Goal: Information Seeking & Learning: Learn about a topic

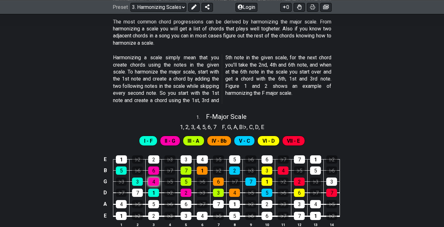
scroll to position [176, 0]
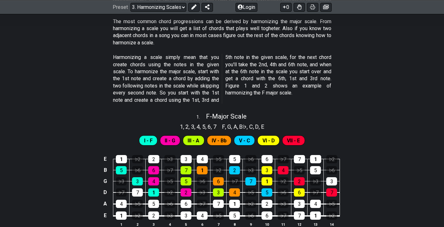
click at [175, 141] on span "II - G" at bounding box center [170, 140] width 10 height 9
click at [147, 136] on span "I - F" at bounding box center [148, 140] width 9 height 9
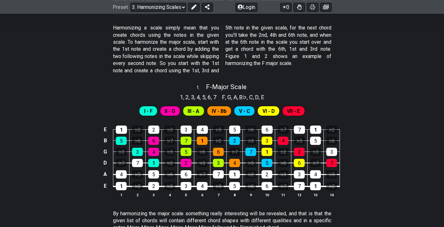
scroll to position [205, 0]
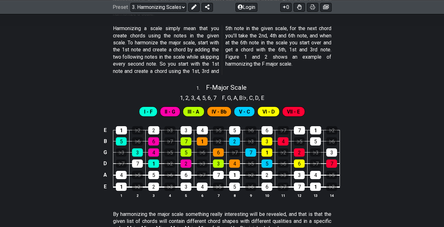
click at [145, 111] on span "I - F" at bounding box center [148, 111] width 9 height 9
click at [168, 107] on span "II - G" at bounding box center [170, 111] width 10 height 9
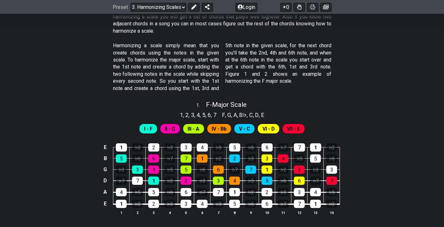
scroll to position [188, 0]
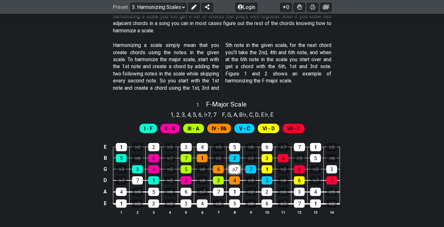
click at [235, 169] on div "♭7" at bounding box center [234, 169] width 11 height 8
click at [221, 170] on div "6" at bounding box center [218, 169] width 11 height 8
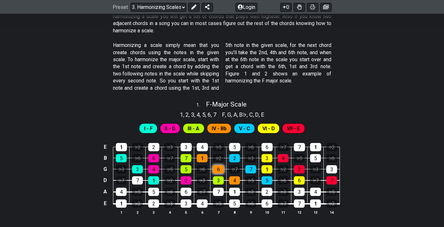
click at [221, 170] on div "6" at bounding box center [218, 169] width 11 height 8
click at [232, 168] on div "♭7" at bounding box center [234, 169] width 11 height 8
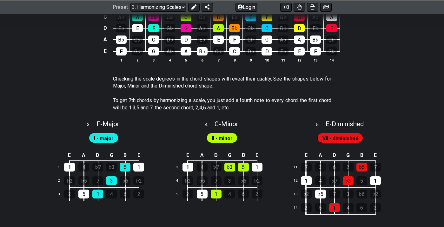
scroll to position [542, 0]
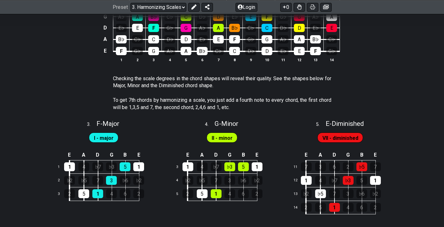
click at [130, 97] on p "To get 7th chords by harmonizing a scale, you just add a fourth note to every c…" at bounding box center [222, 104] width 218 height 14
click at [129, 97] on p "To get 7th chords by harmonizing a scale, you just add a fourth note to every c…" at bounding box center [222, 104] width 218 height 14
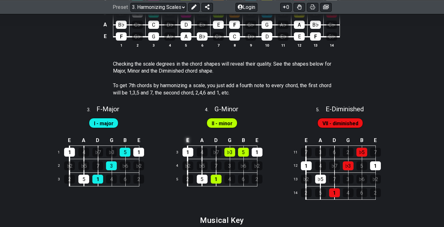
scroll to position [558, 0]
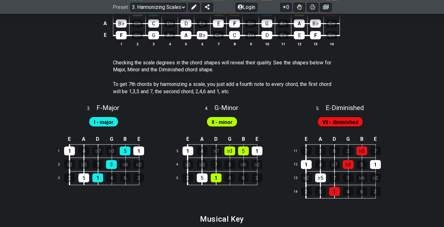
click at [350, 122] on span "VII - diminished" at bounding box center [341, 122] width 36 height 9
click at [347, 118] on span "VII - diminished" at bounding box center [341, 122] width 36 height 9
click at [361, 147] on div "♭5" at bounding box center [362, 151] width 11 height 9
click at [364, 147] on div "♭5" at bounding box center [362, 151] width 11 height 9
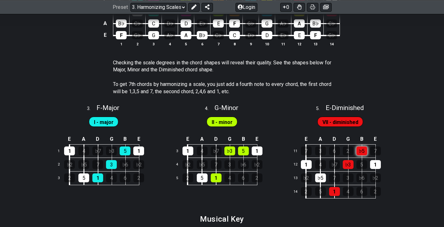
click at [364, 147] on div "♭5" at bounding box center [362, 151] width 11 height 9
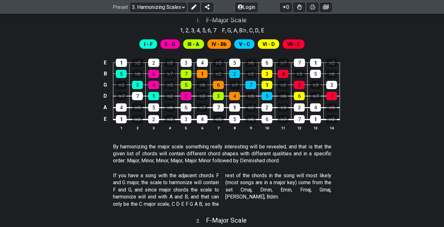
scroll to position [263, 0]
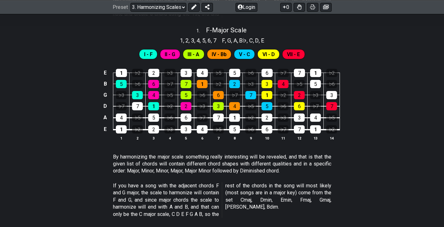
click at [166, 51] on span "II - G" at bounding box center [170, 54] width 10 height 9
click at [190, 119] on div "6" at bounding box center [186, 118] width 11 height 8
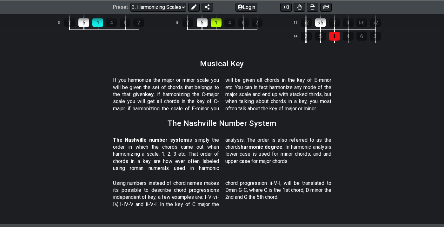
scroll to position [714, 0]
click at [157, 144] on p "The Nashville number system is simply the order in which the chords came out wh…" at bounding box center [222, 154] width 218 height 36
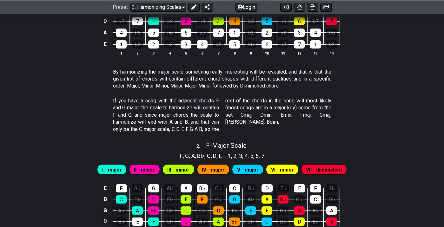
scroll to position [299, 0]
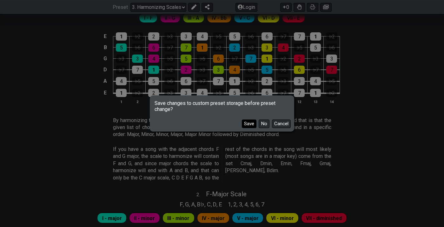
click at [250, 125] on button "Save" at bounding box center [249, 124] width 15 height 9
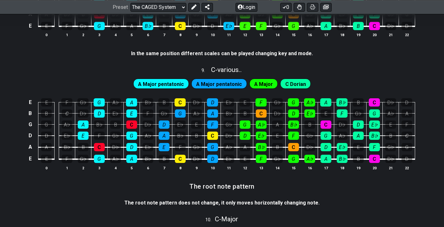
scroll to position [821, 0]
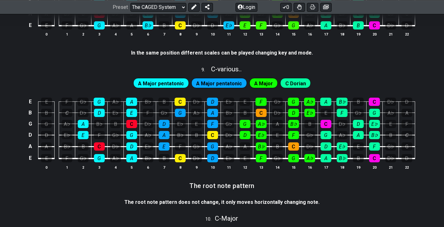
click at [293, 84] on span "C Dorian" at bounding box center [295, 83] width 21 height 9
drag, startPoint x: 279, startPoint y: 83, endPoint x: 311, endPoint y: 95, distance: 34.3
click at [286, 83] on div "C Dorian" at bounding box center [295, 83] width 30 height 10
click at [319, 98] on td "A" at bounding box center [326, 96] width 16 height 11
click at [333, 102] on td "E" at bounding box center [326, 107] width 16 height 11
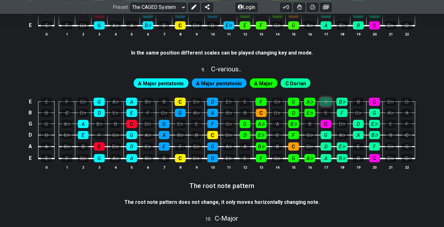
click at [328, 99] on div "A" at bounding box center [325, 102] width 11 height 8
click at [315, 100] on div "A♭" at bounding box center [309, 102] width 11 height 8
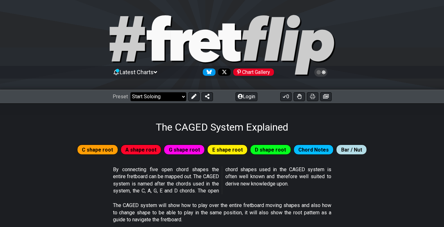
select select "/the-caged-system"
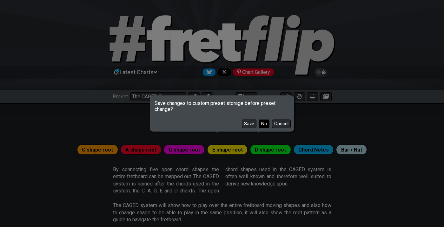
click at [260, 120] on button "No" at bounding box center [264, 124] width 11 height 9
select select "C"
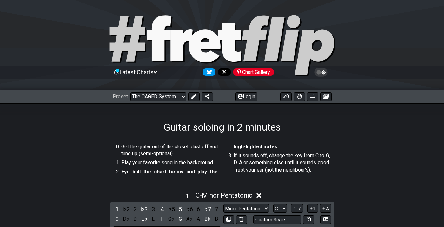
select select "/how-to-solo"
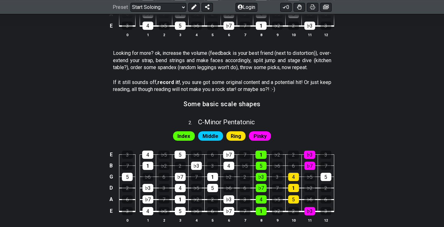
scroll to position [282, 0]
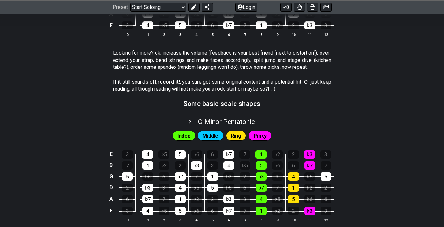
click at [220, 134] on div "Middle" at bounding box center [211, 136] width 26 height 10
click at [214, 135] on span "Middle" at bounding box center [211, 135] width 16 height 9
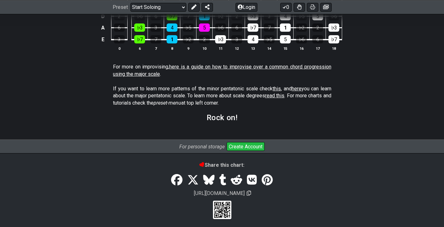
scroll to position [571, 0]
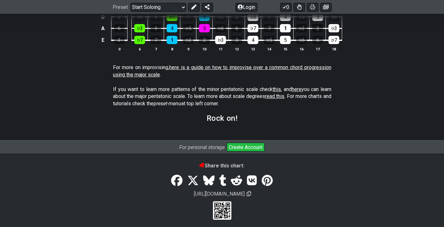
click at [208, 177] on icon at bounding box center [208, 181] width 11 height 10
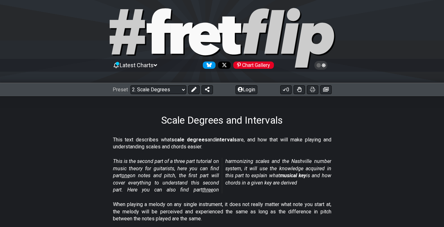
scroll to position [8, 0]
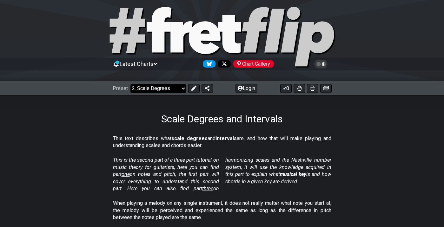
select select "/the-7-modes"
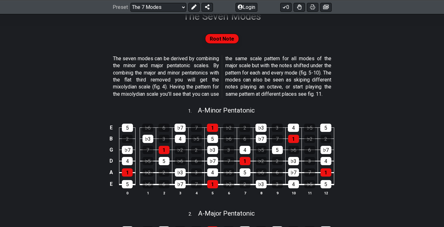
scroll to position [112, 0]
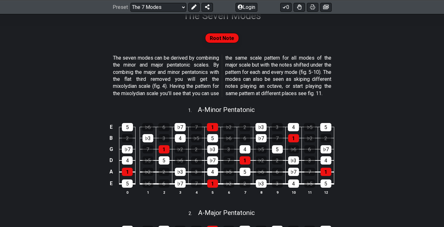
click at [226, 37] on span "Root Note" at bounding box center [222, 38] width 24 height 9
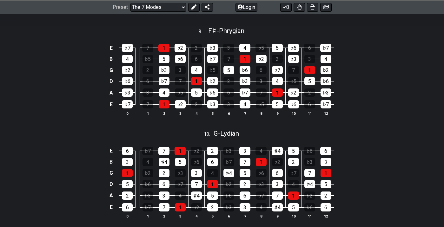
scroll to position [1026, 0]
